Goal: Task Accomplishment & Management: Complete application form

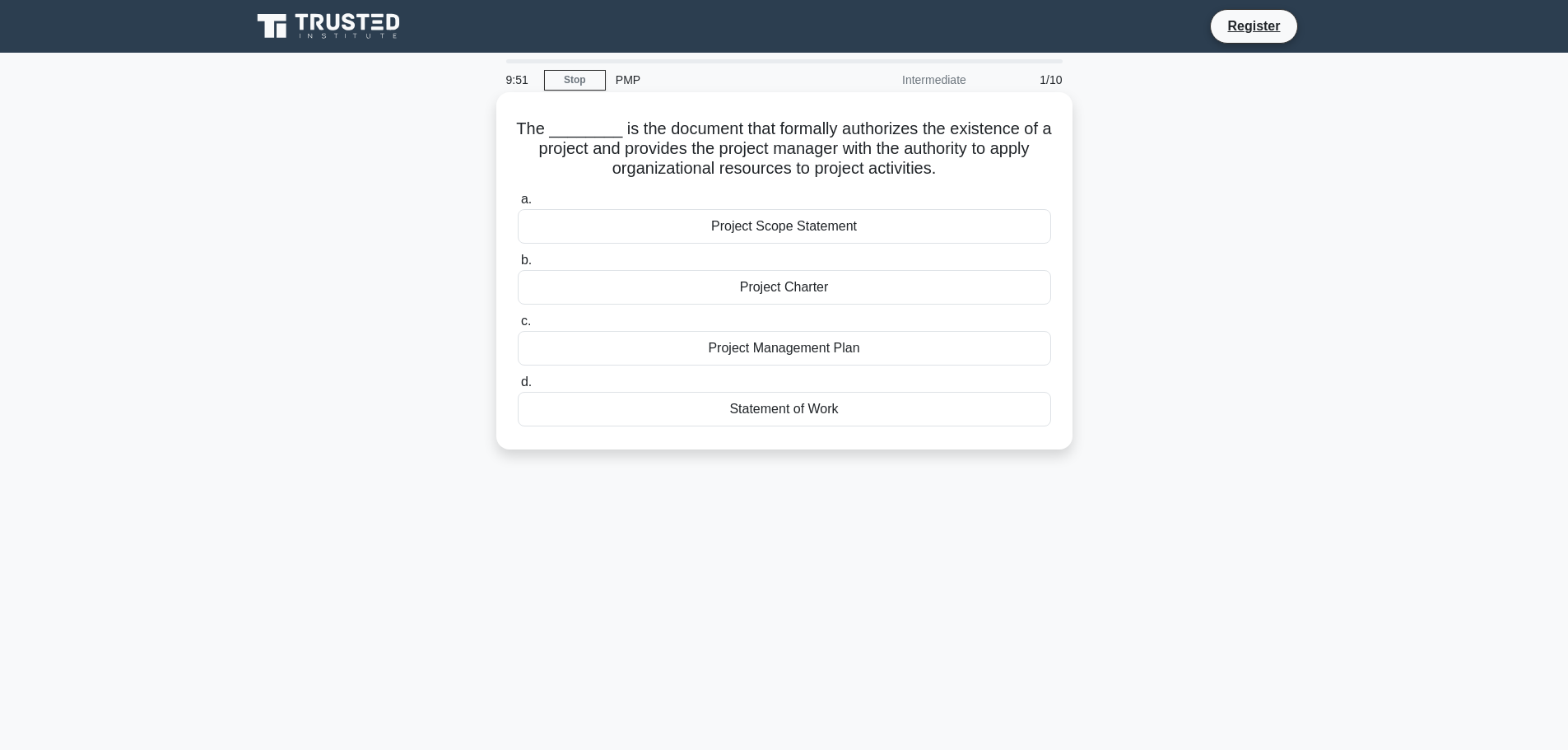
click at [720, 297] on div "Project Charter" at bounding box center [784, 287] width 533 height 35
click at [518, 266] on input "b. Project Charter" at bounding box center [518, 260] width 0 height 11
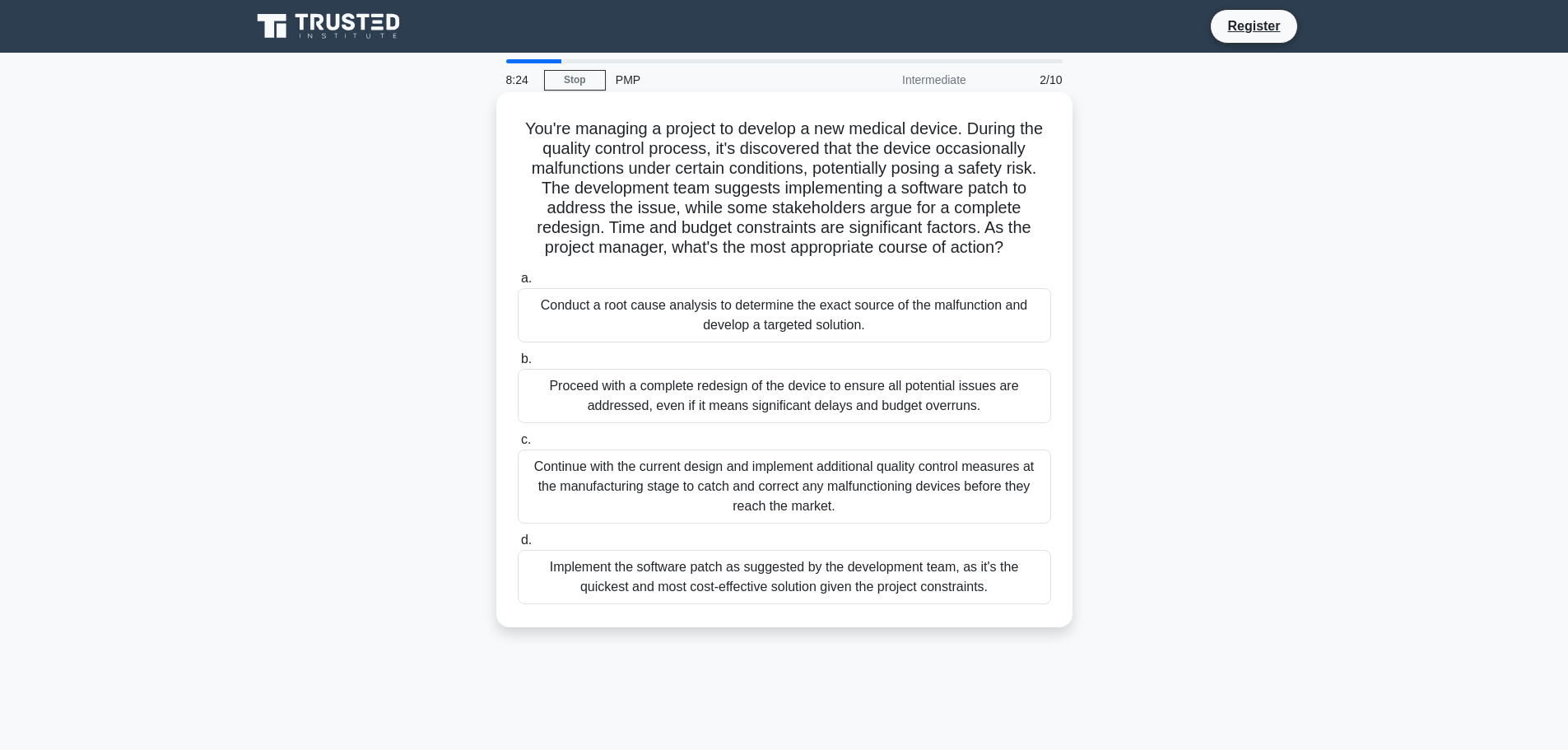
click at [730, 329] on div "Conduct a root cause analysis to determine the exact source of the malfunction …" at bounding box center [784, 314] width 533 height 54
click at [518, 284] on input "a. Conduct a root cause analysis to determine the exact source of the malfuncti…" at bounding box center [518, 279] width 0 height 11
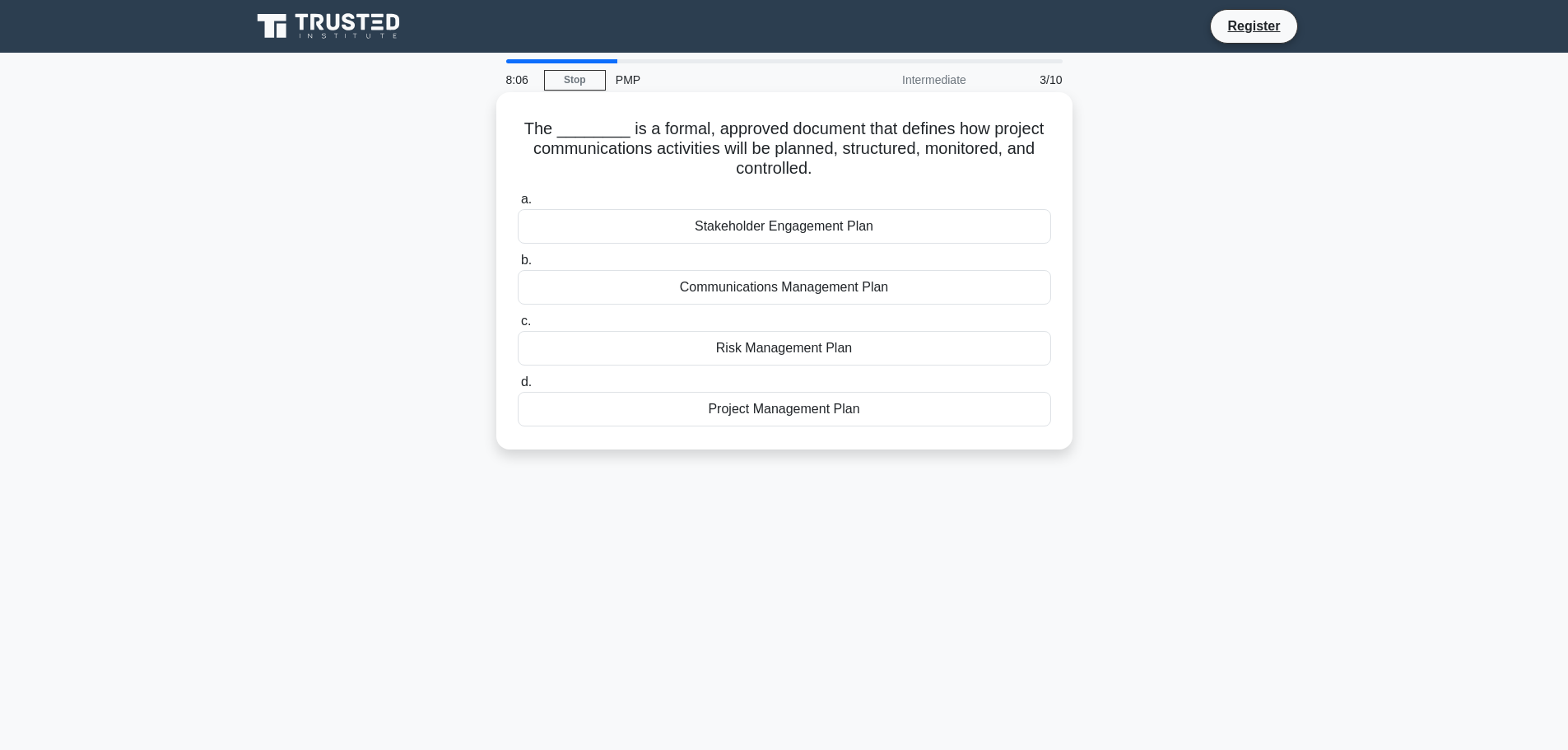
click at [550, 289] on div "Communications Management Plan" at bounding box center [784, 287] width 533 height 35
click at [518, 266] on input "b. Communications Management Plan" at bounding box center [518, 260] width 0 height 11
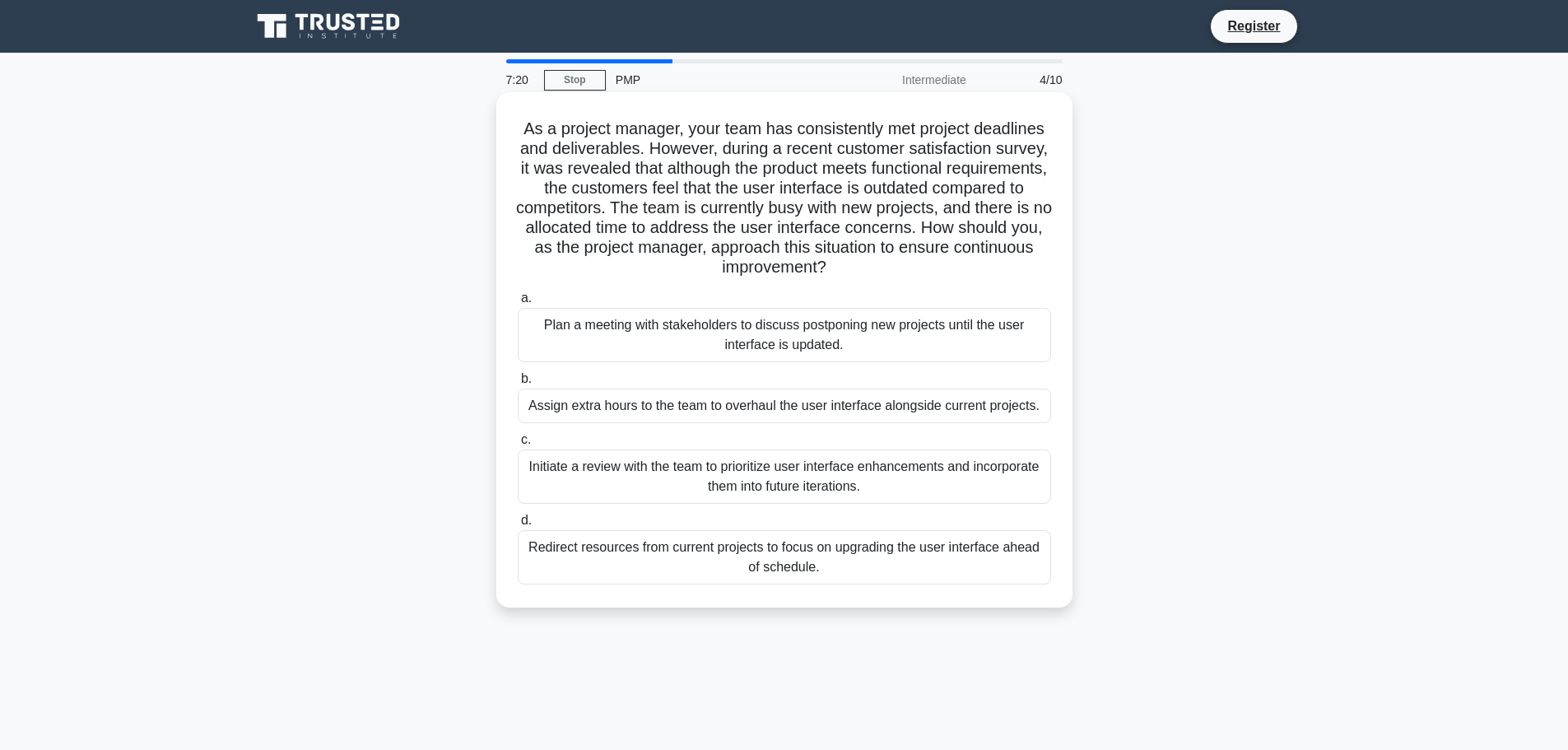
click at [658, 480] on div "Initiate a review with the team to prioritize user interface enhancements and i…" at bounding box center [784, 476] width 533 height 54
click at [518, 445] on input "c. Initiate a review with the team to prioritize user interface enhancements an…" at bounding box center [518, 440] width 0 height 11
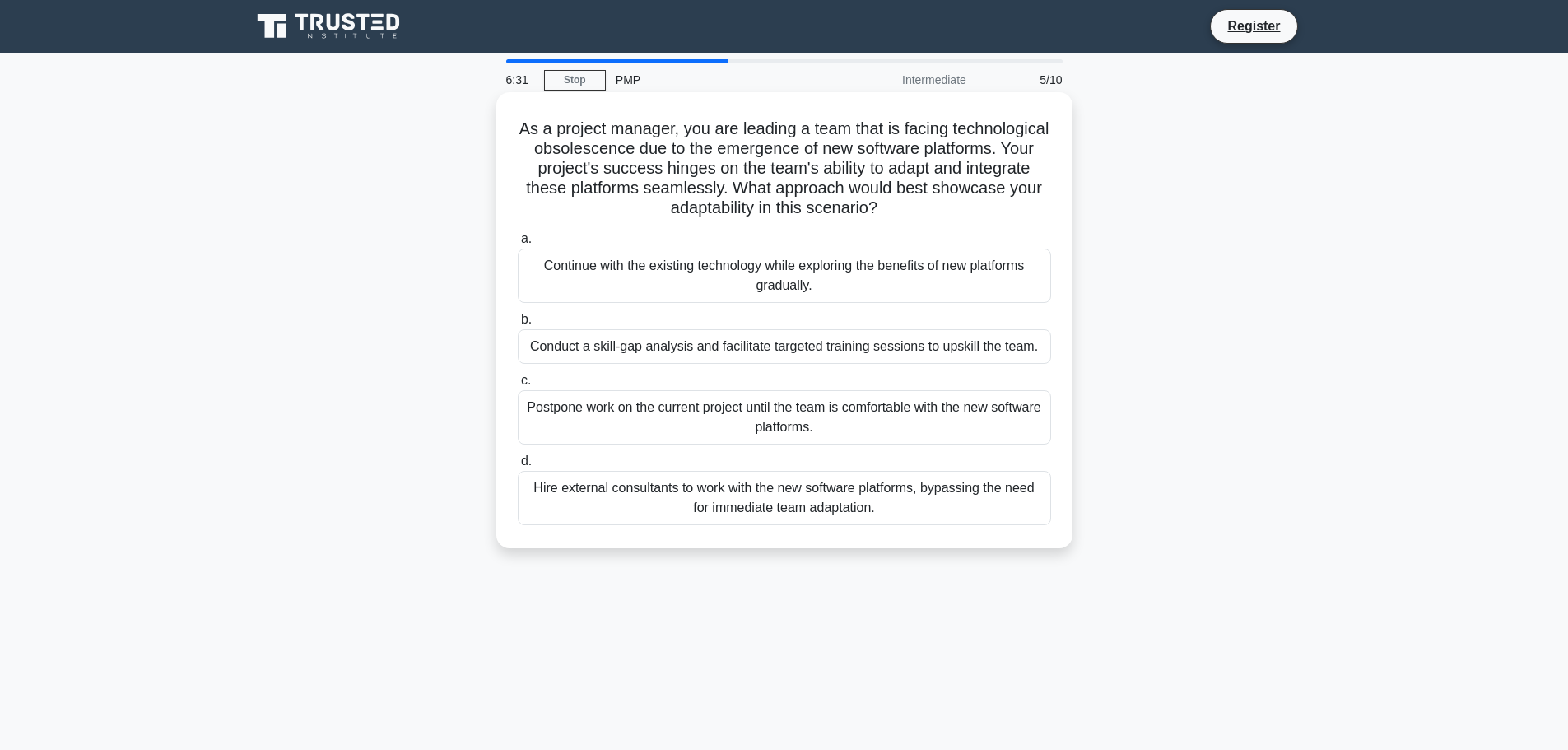
click at [583, 501] on div "Hire external consultants to work with the new software platforms, bypassing th…" at bounding box center [784, 498] width 533 height 54
click at [518, 467] on input "d. Hire external consultants to work with the new software platforms, bypassing…" at bounding box center [518, 461] width 0 height 11
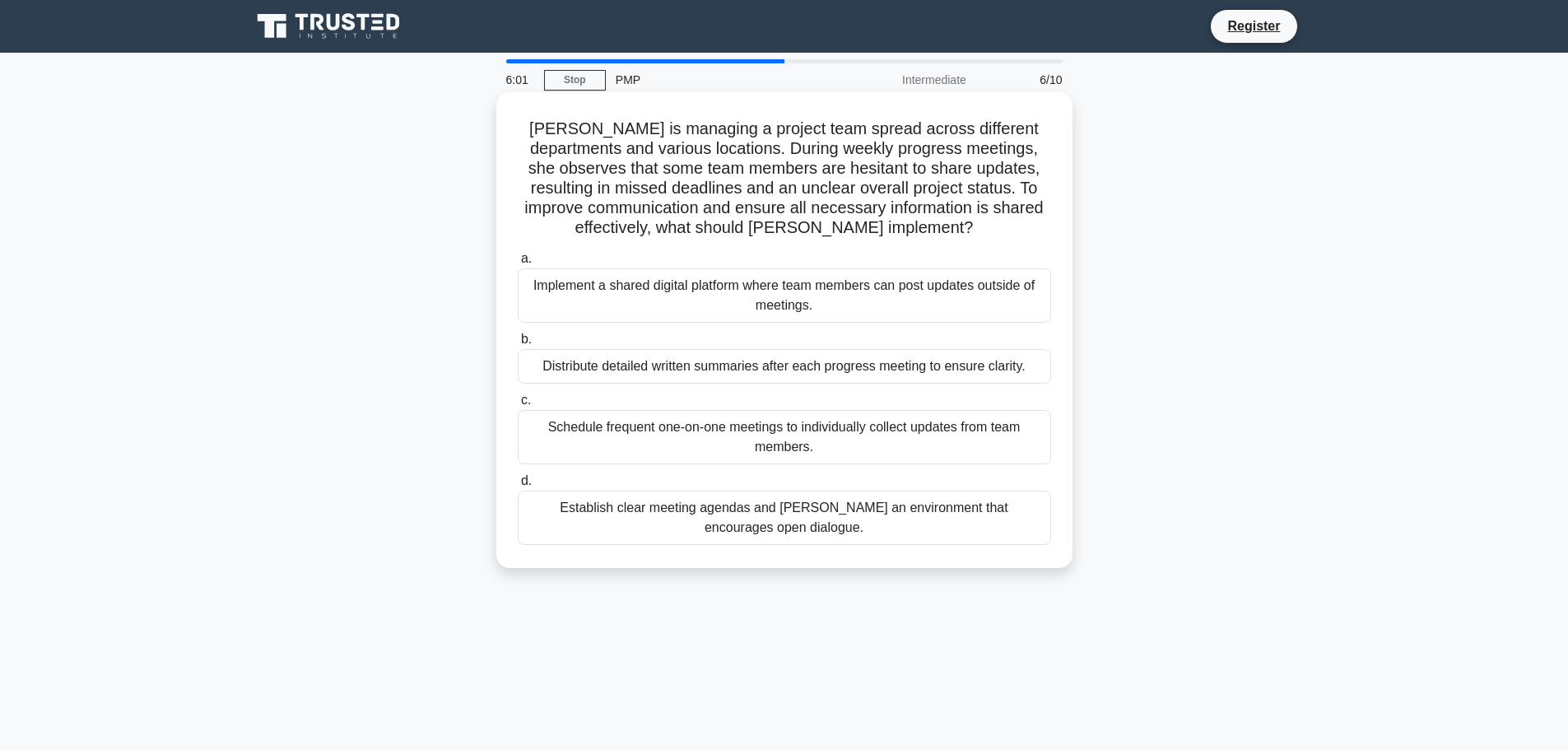
click at [546, 530] on div "Establish clear meeting agendas and foster an environment that encourages open …" at bounding box center [784, 517] width 533 height 54
click at [518, 486] on input "d. Establish clear meeting agendas and foster an environment that encourages op…" at bounding box center [518, 481] width 0 height 11
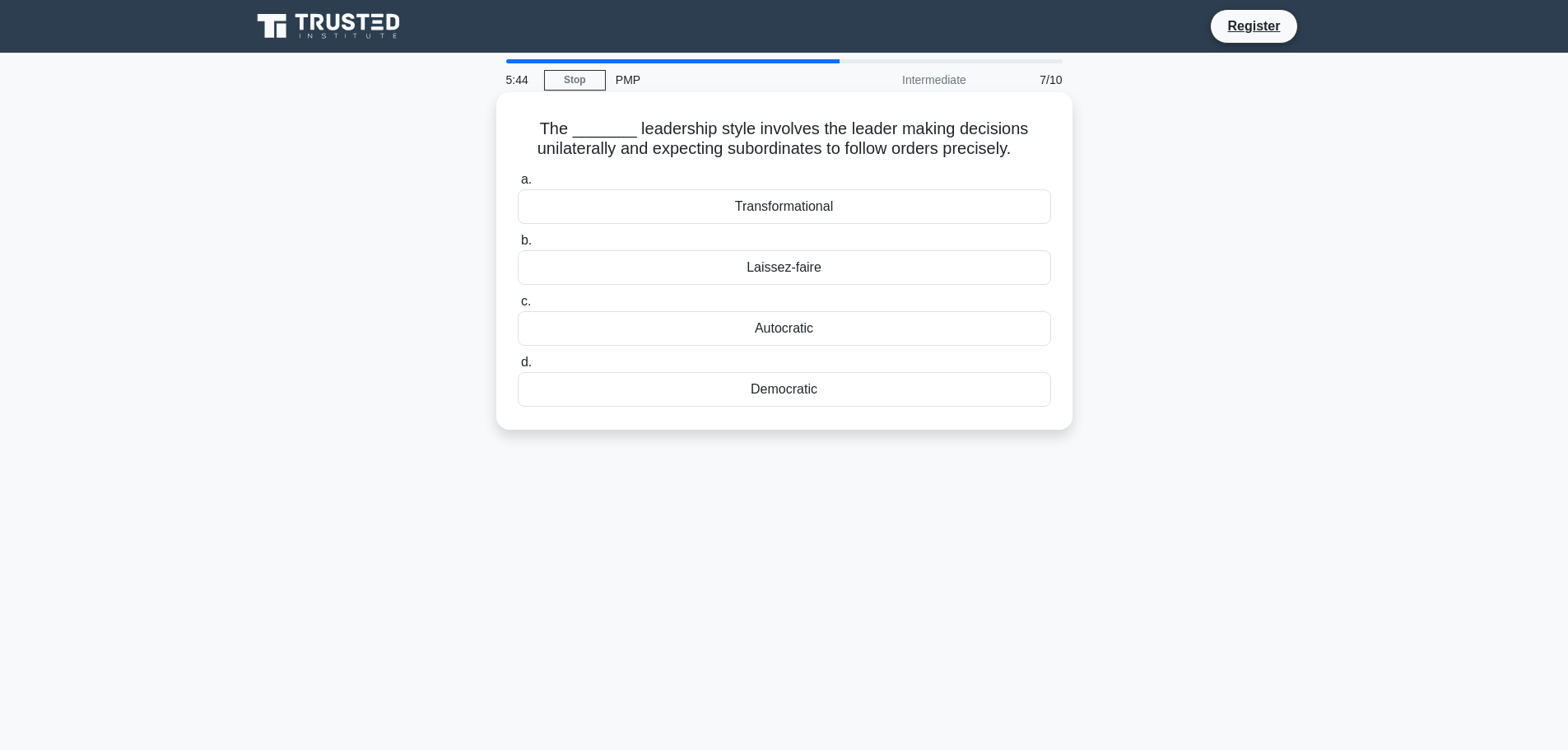
click at [753, 326] on div "Autocratic" at bounding box center [784, 328] width 533 height 35
click at [518, 307] on input "c. Autocratic" at bounding box center [518, 302] width 0 height 11
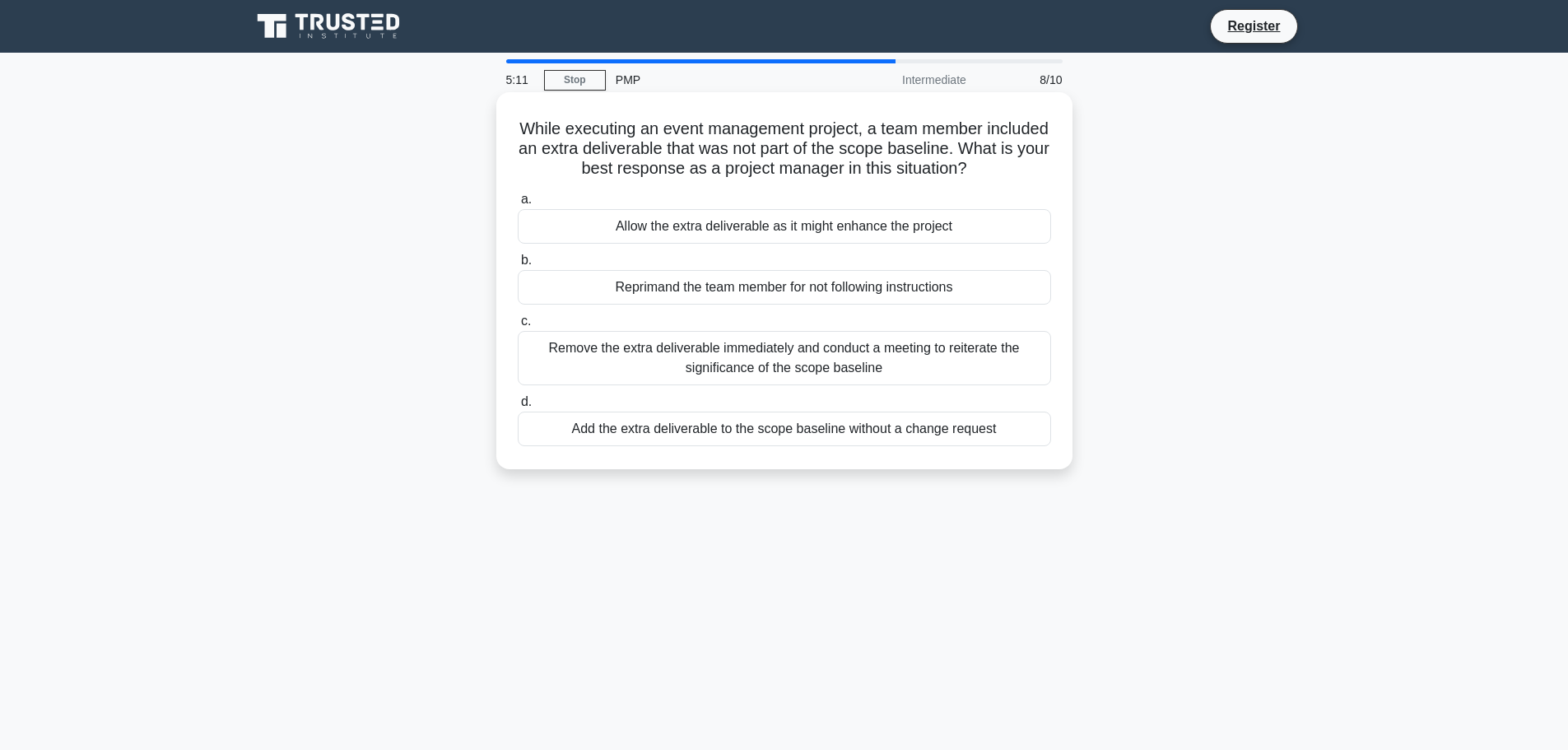
click at [648, 375] on div "Remove the extra deliverable immediately and conduct a meeting to reiterate the…" at bounding box center [784, 358] width 533 height 54
click at [518, 327] on input "c. Remove the extra deliverable immediately and conduct a meeting to reiterate …" at bounding box center [518, 321] width 0 height 11
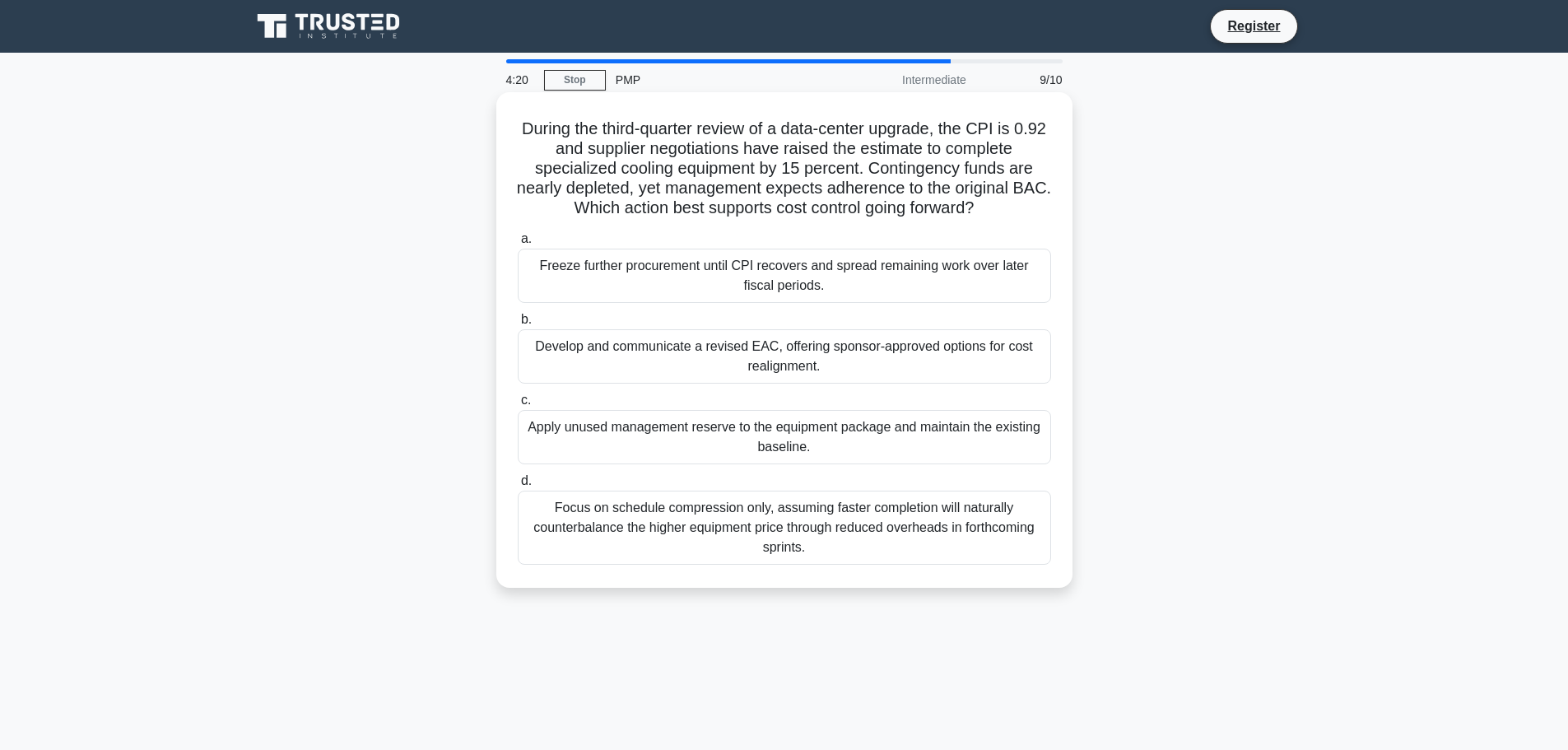
click at [670, 546] on div "Focus on schedule compression only, assuming faster completion will naturally c…" at bounding box center [784, 528] width 533 height 74
click at [518, 486] on input "d. Focus on schedule compression only, assuming faster completion will naturall…" at bounding box center [518, 481] width 0 height 11
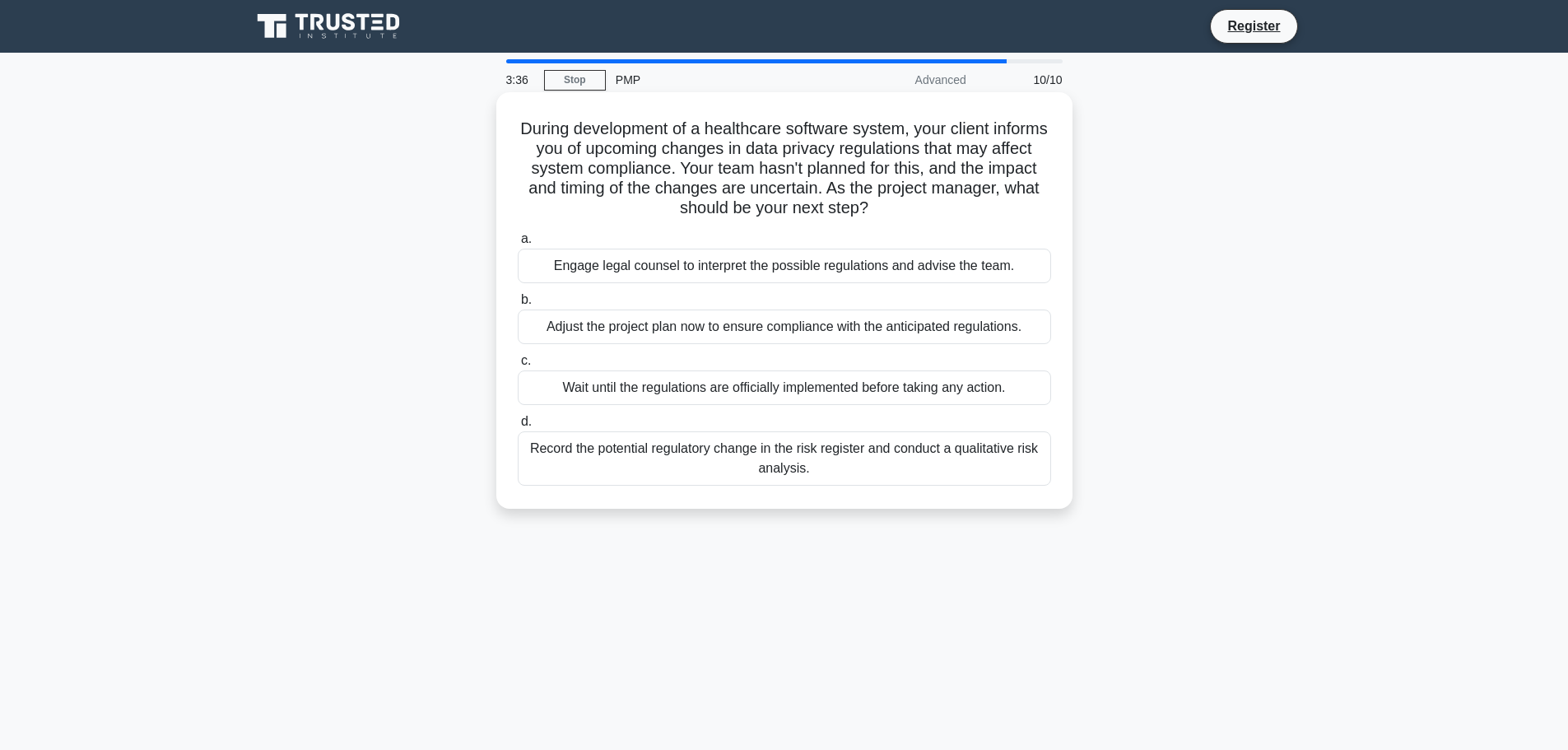
click at [568, 460] on div "Record the potential regulatory change in the risk register and conduct a quali…" at bounding box center [784, 458] width 533 height 54
click at [518, 428] on input "d. Record the potential regulatory change in the risk register and conduct a qu…" at bounding box center [518, 421] width 0 height 11
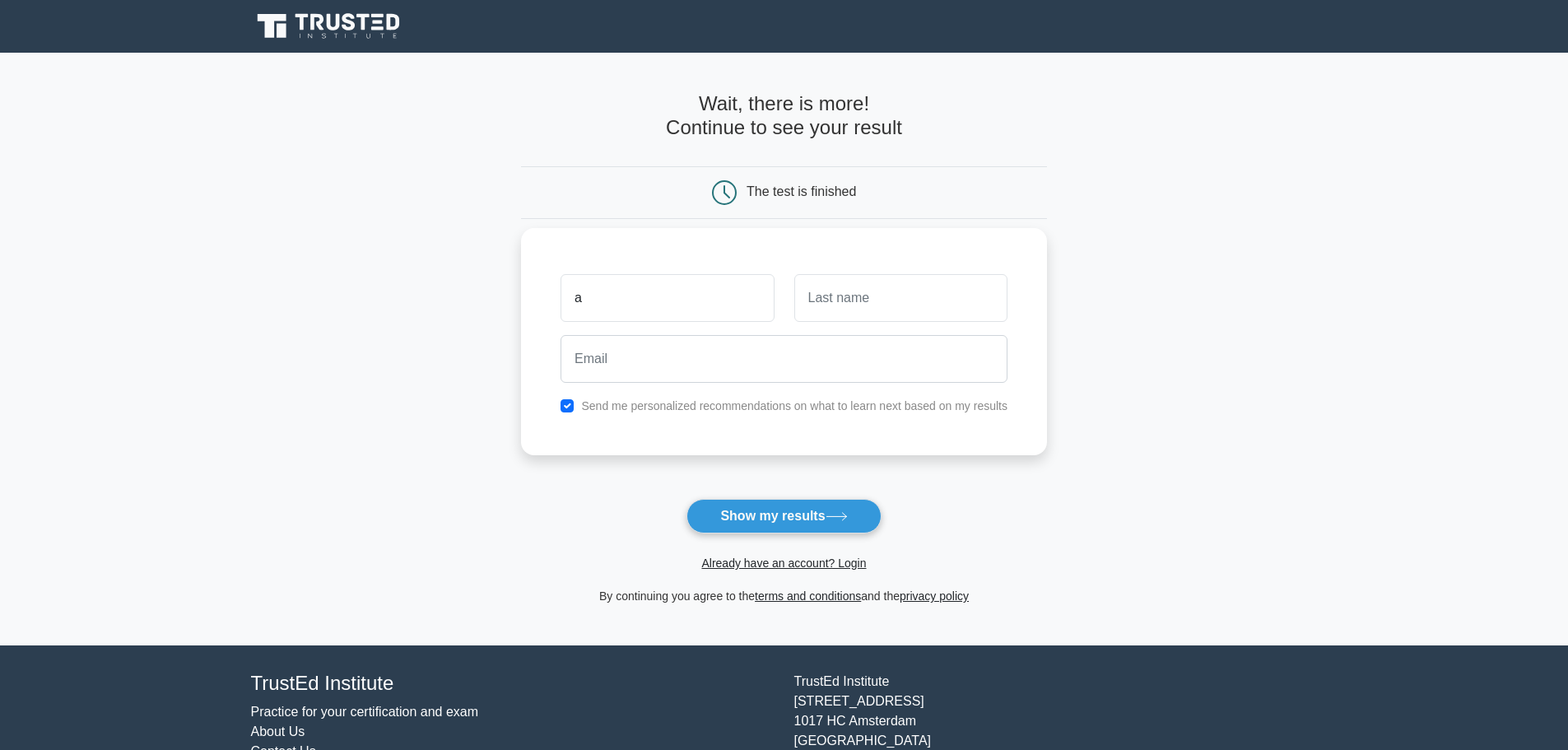
type input "a"
click at [849, 307] on input "text" at bounding box center [900, 298] width 213 height 48
type input "e"
click at [776, 353] on input "email" at bounding box center [784, 359] width 447 height 48
type input "atilayerkal@gmail.com"
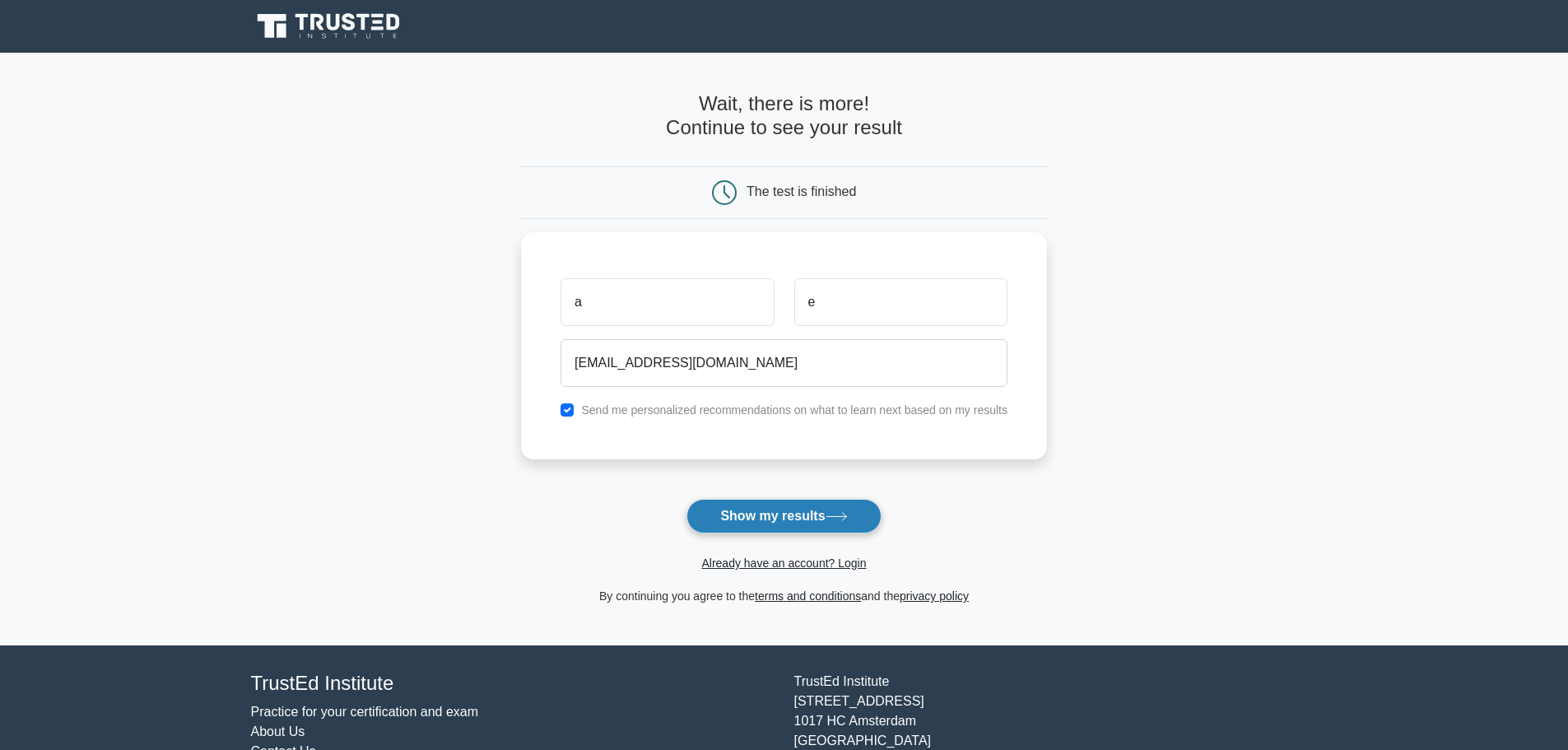
click at [739, 510] on button "Show my results" at bounding box center [783, 515] width 194 height 35
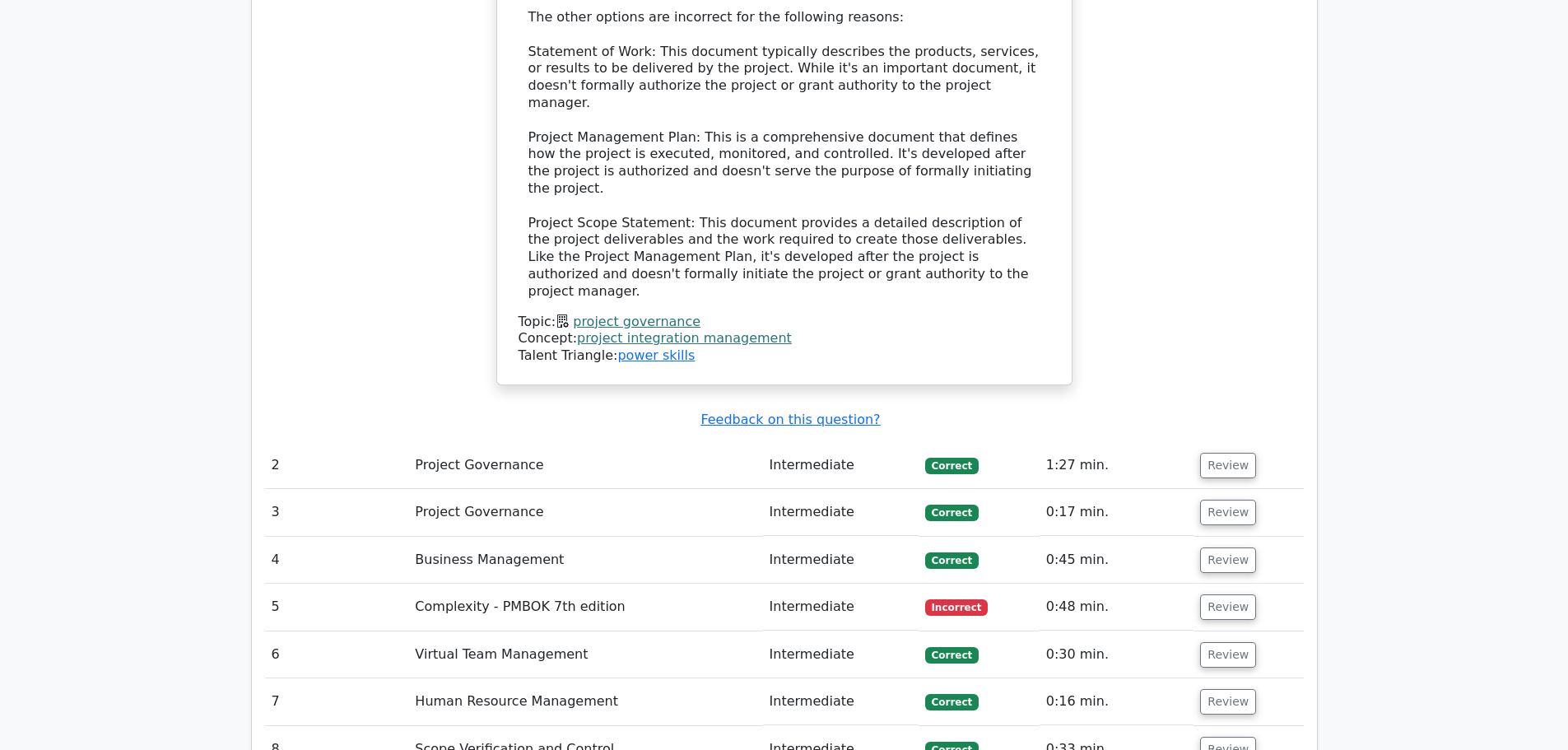
scroll to position [2117, 0]
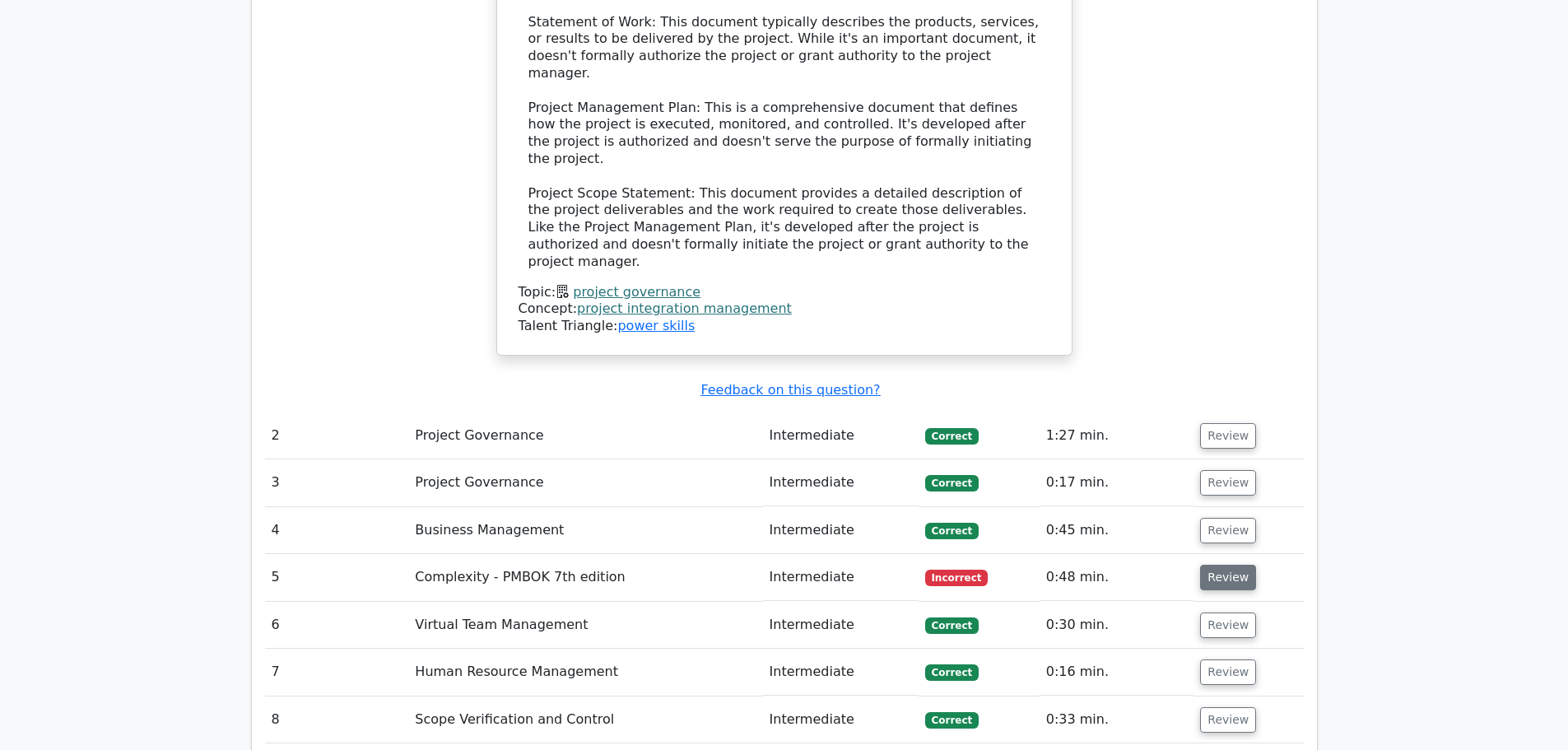
click at [1221, 565] on button "Review" at bounding box center [1228, 577] width 56 height 26
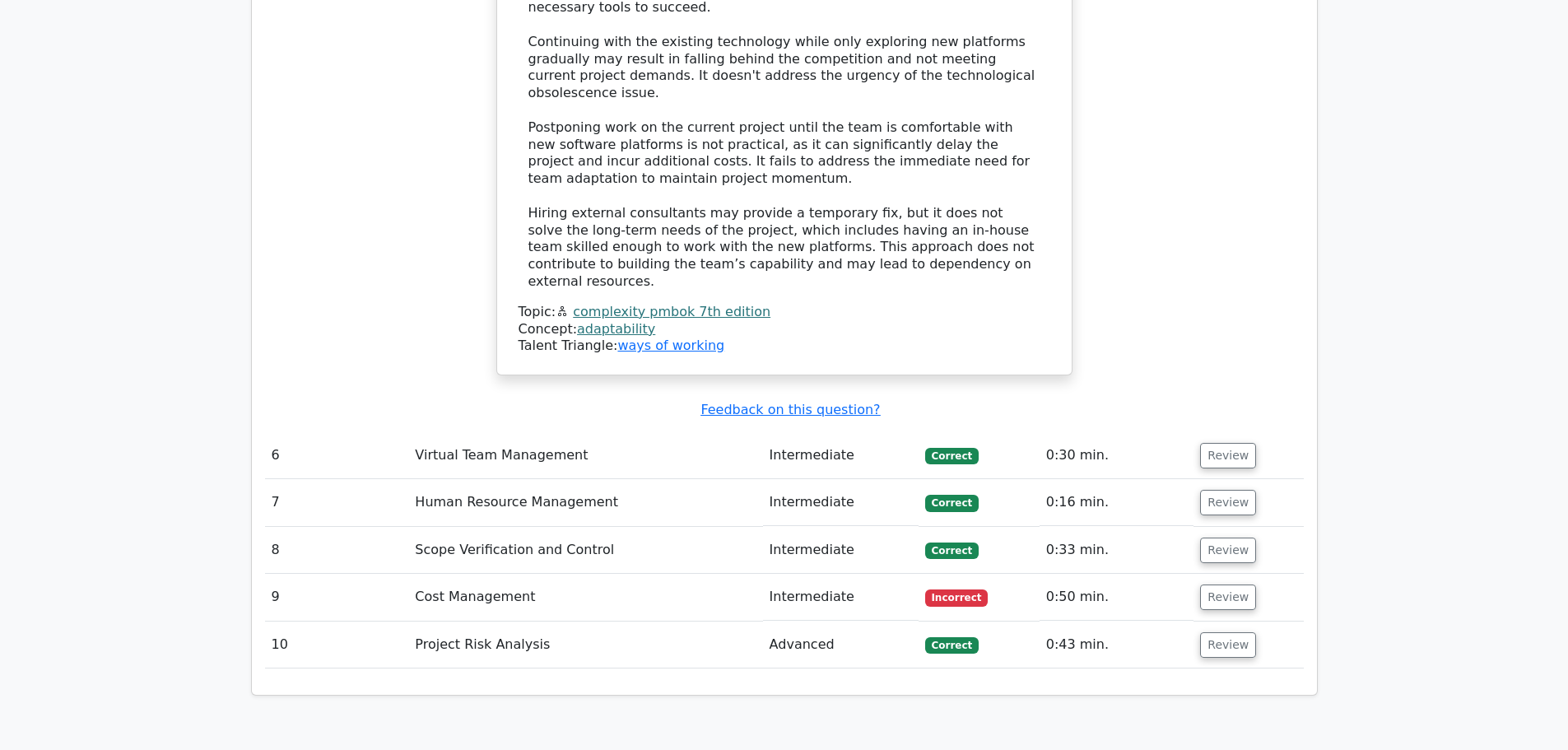
scroll to position [3361, 0]
click at [1219, 584] on button "Review" at bounding box center [1228, 596] width 56 height 26
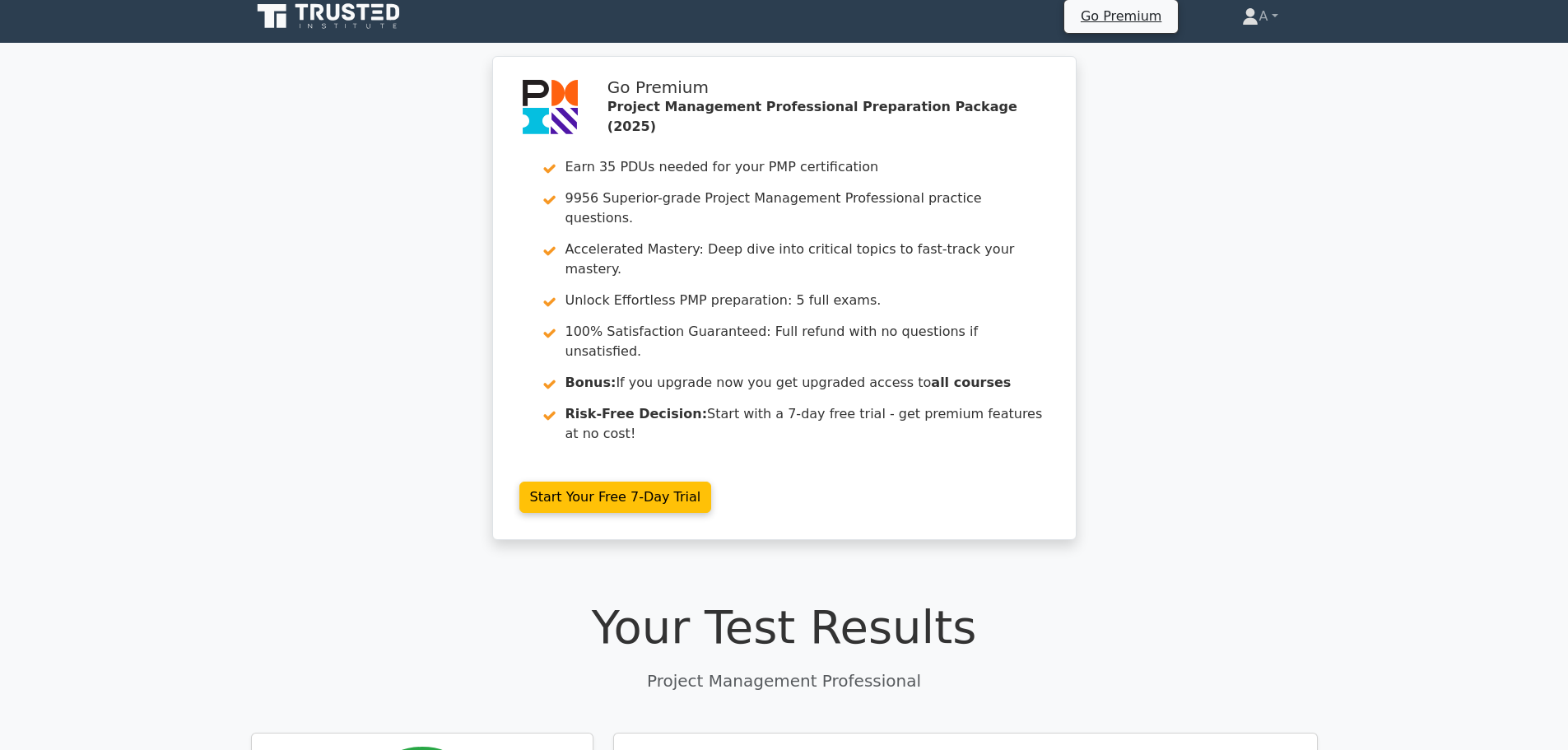
scroll to position [0, 0]
